Goal: Navigation & Orientation: Find specific page/section

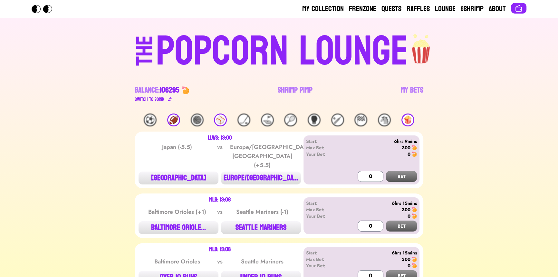
click at [177, 123] on div "🏈" at bounding box center [173, 119] width 13 height 13
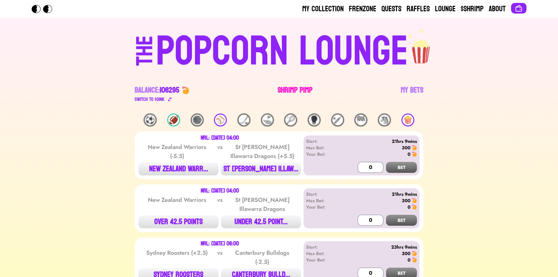
click at [280, 89] on link "Shrimp Pimp" at bounding box center [294, 94] width 35 height 18
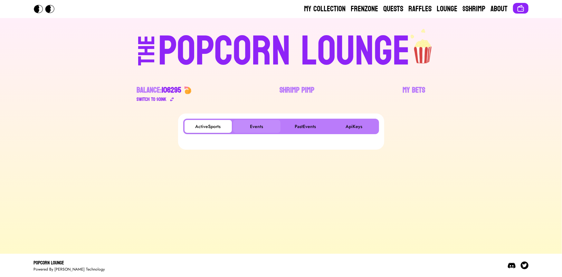
click at [249, 126] on button "Events" at bounding box center [256, 126] width 47 height 13
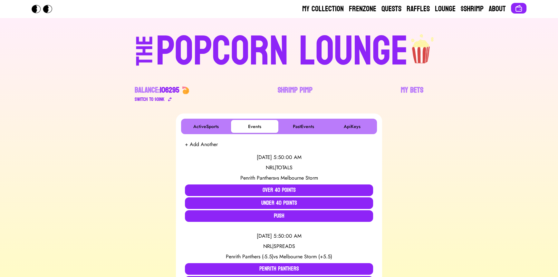
click at [172, 33] on div "POPCORN LOUNGE" at bounding box center [282, 51] width 252 height 41
